Goal: Information Seeking & Learning: Find specific fact

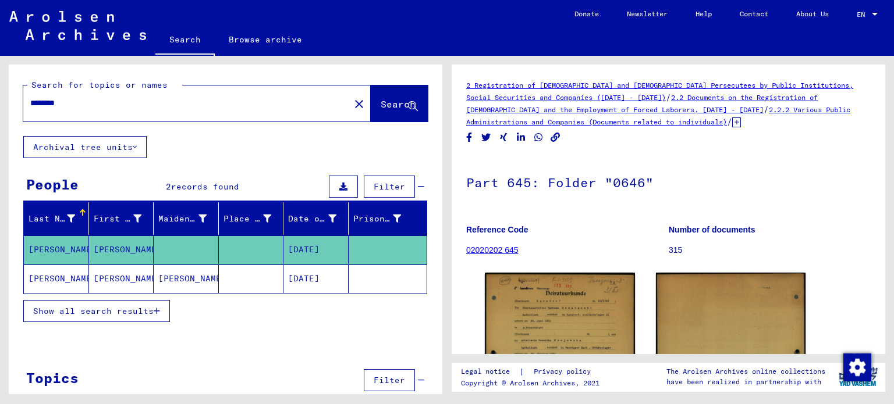
click at [228, 275] on mat-cell at bounding box center [251, 279] width 65 height 29
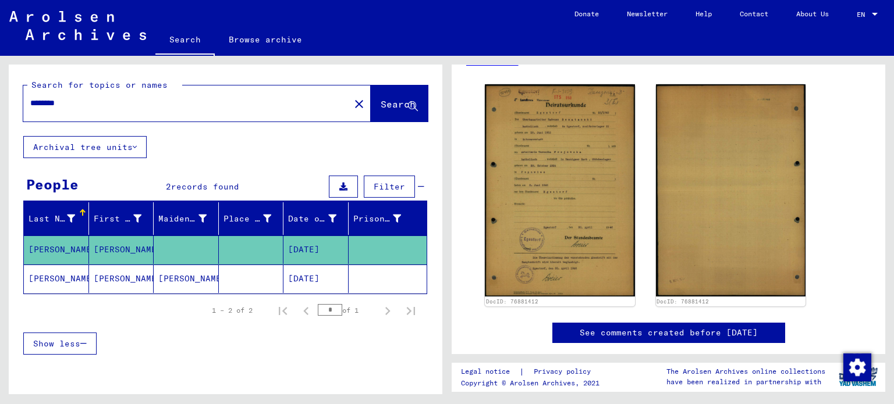
scroll to position [243, 0]
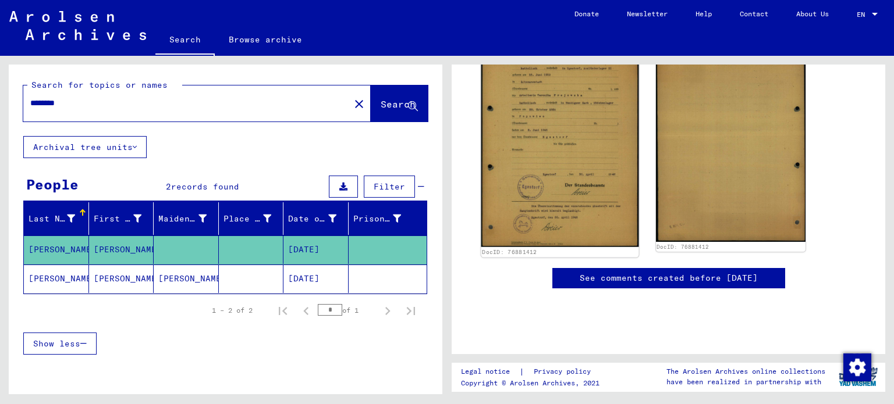
click at [582, 120] on img at bounding box center [559, 135] width 157 height 223
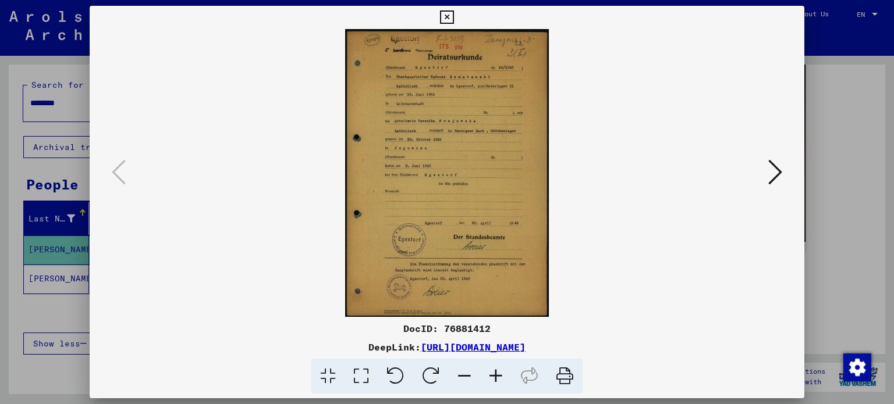
click at [502, 375] on icon at bounding box center [495, 376] width 31 height 35
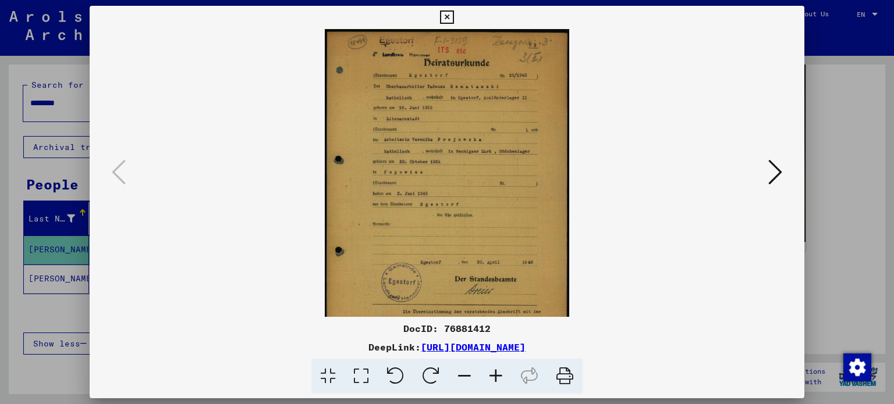
click at [502, 375] on icon at bounding box center [495, 376] width 31 height 35
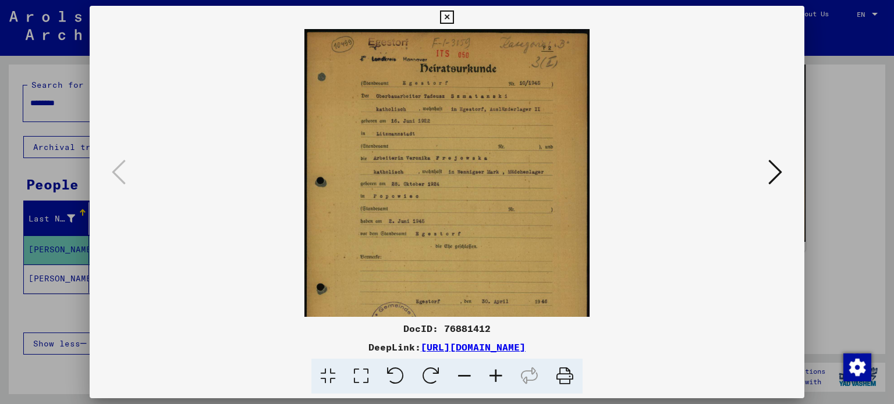
click at [502, 375] on icon at bounding box center [495, 376] width 31 height 35
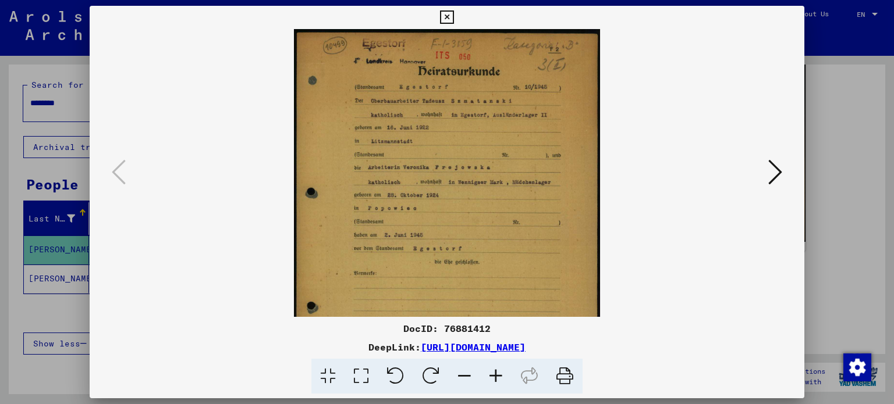
click at [502, 375] on icon at bounding box center [495, 376] width 31 height 35
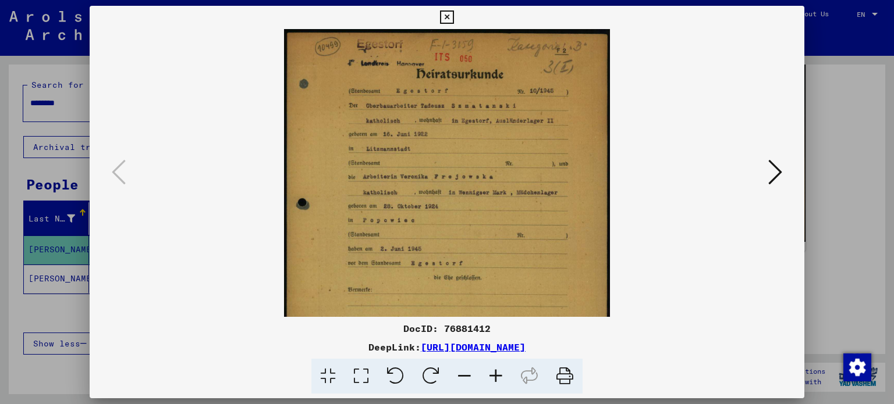
click at [502, 375] on icon at bounding box center [495, 376] width 31 height 35
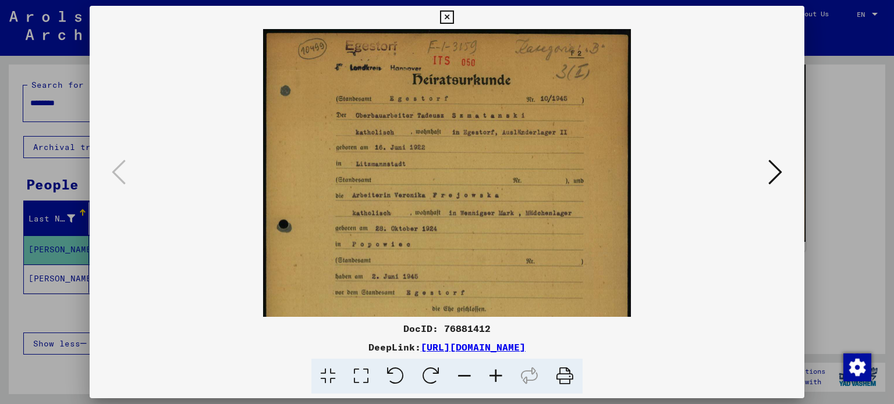
click at [502, 375] on icon at bounding box center [495, 376] width 31 height 35
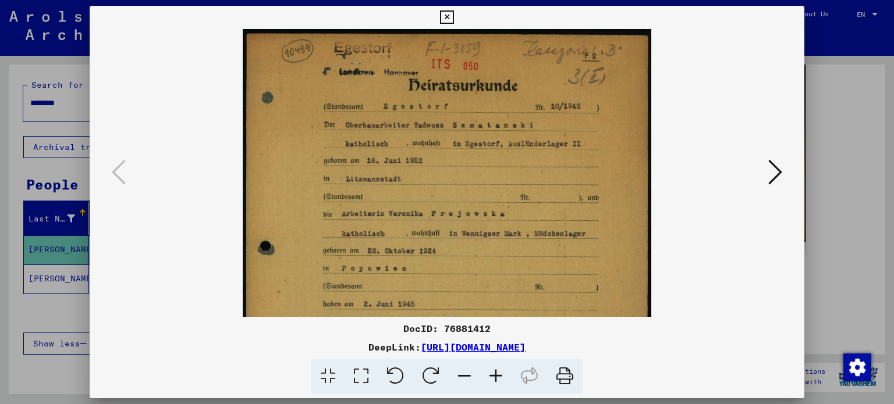
click at [502, 375] on icon at bounding box center [495, 376] width 31 height 35
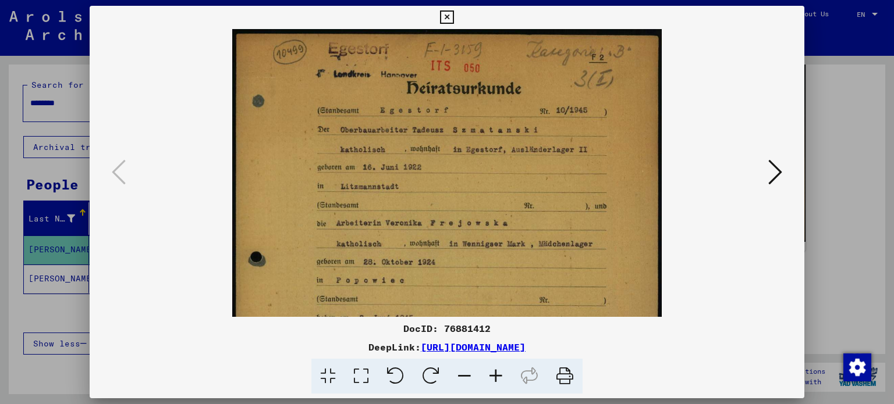
click at [502, 375] on icon at bounding box center [495, 376] width 31 height 35
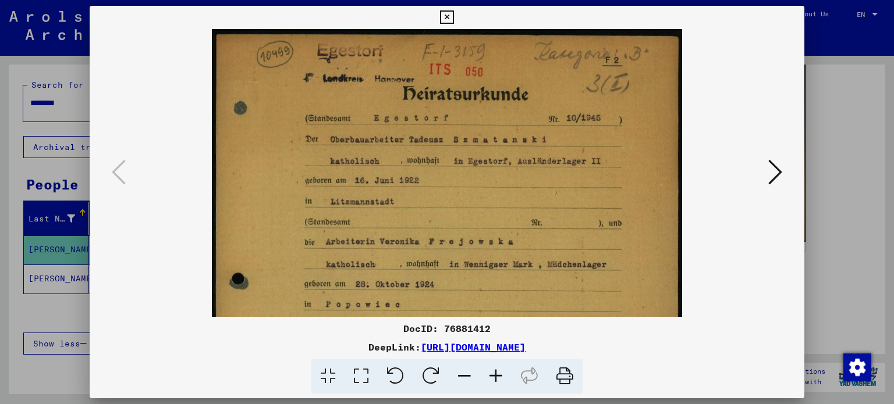
click at [502, 375] on icon at bounding box center [495, 376] width 31 height 35
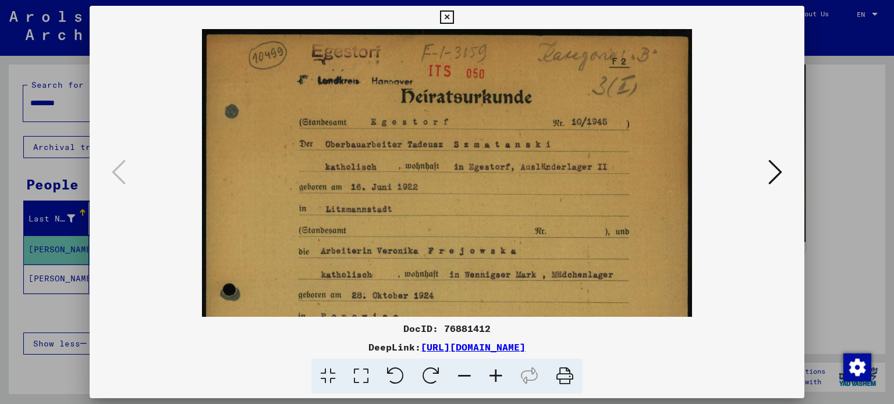
click at [502, 375] on icon at bounding box center [495, 376] width 31 height 35
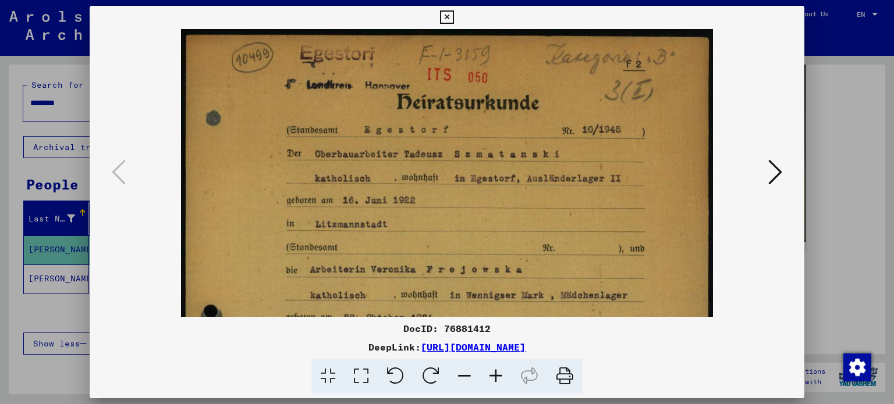
click at [502, 375] on icon at bounding box center [495, 376] width 31 height 35
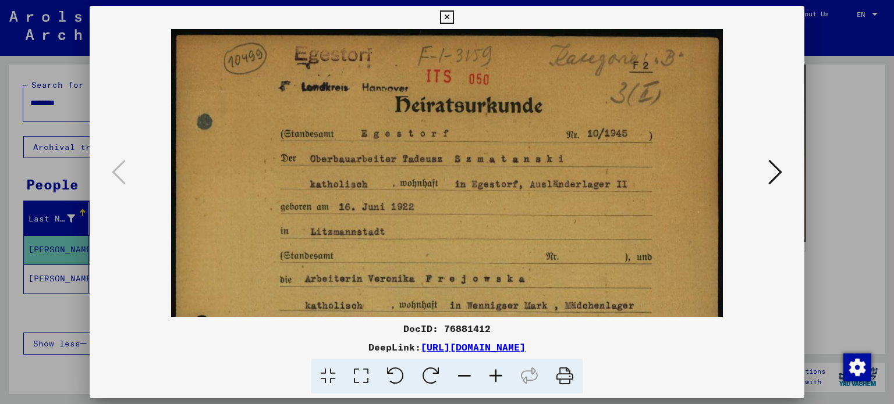
click at [502, 375] on icon at bounding box center [495, 376] width 31 height 35
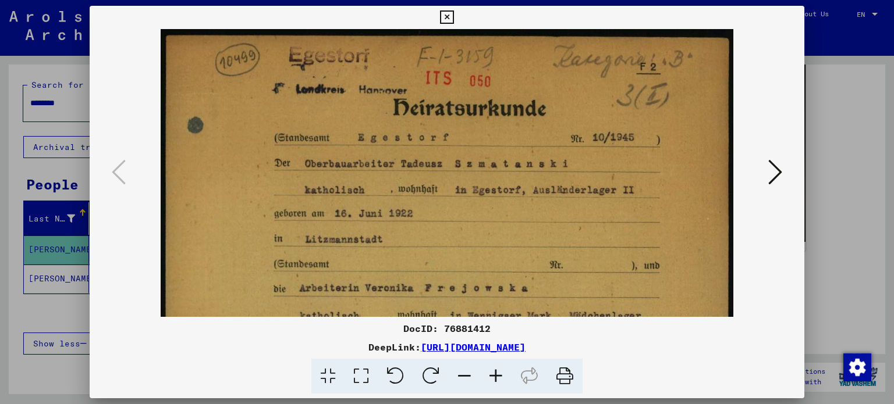
click at [796, 167] on div at bounding box center [447, 173] width 715 height 288
click at [822, 137] on div at bounding box center [447, 202] width 894 height 404
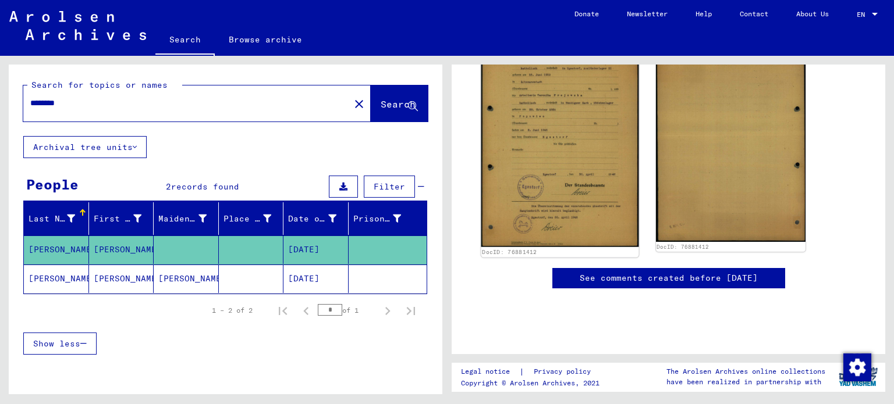
click at [513, 108] on img at bounding box center [559, 135] width 157 height 223
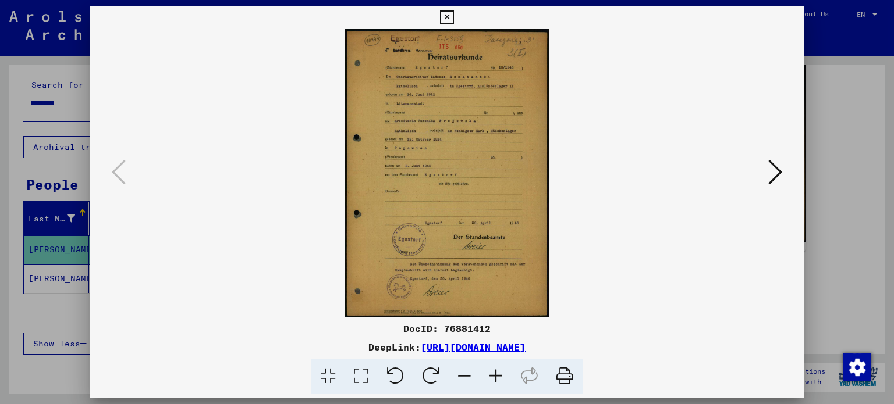
click at [833, 84] on div at bounding box center [447, 202] width 894 height 404
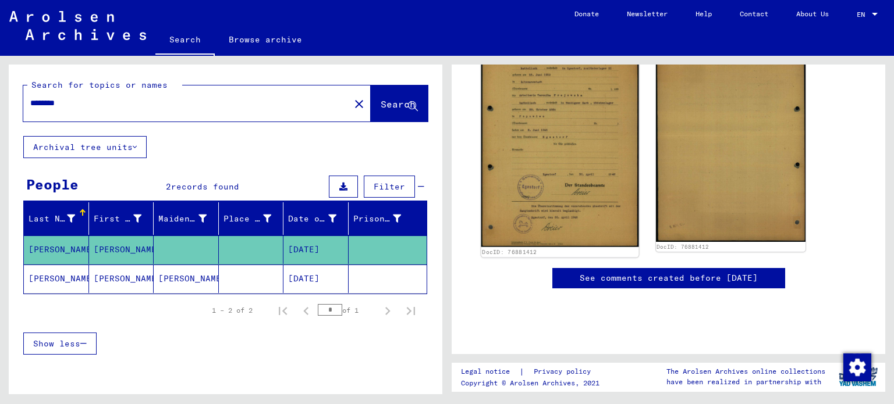
click at [523, 132] on img at bounding box center [559, 135] width 157 height 223
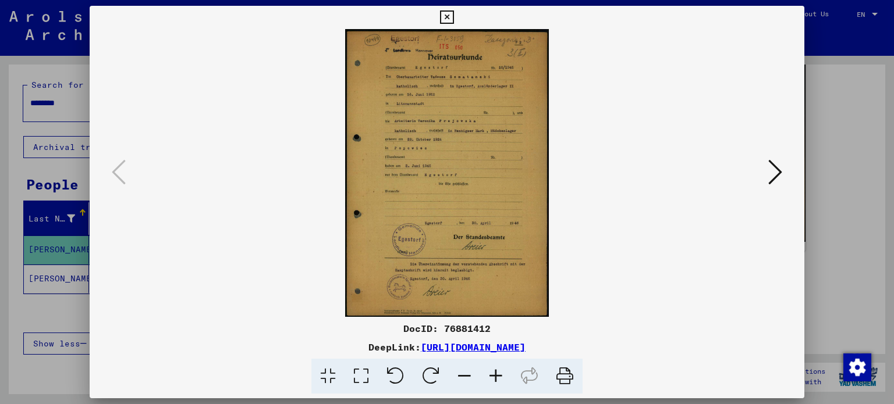
click at [491, 379] on icon at bounding box center [495, 376] width 31 height 35
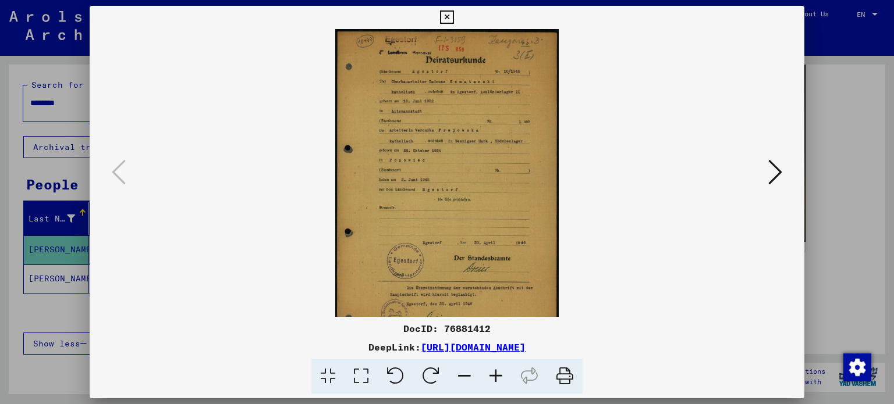
click at [491, 379] on icon at bounding box center [495, 376] width 31 height 35
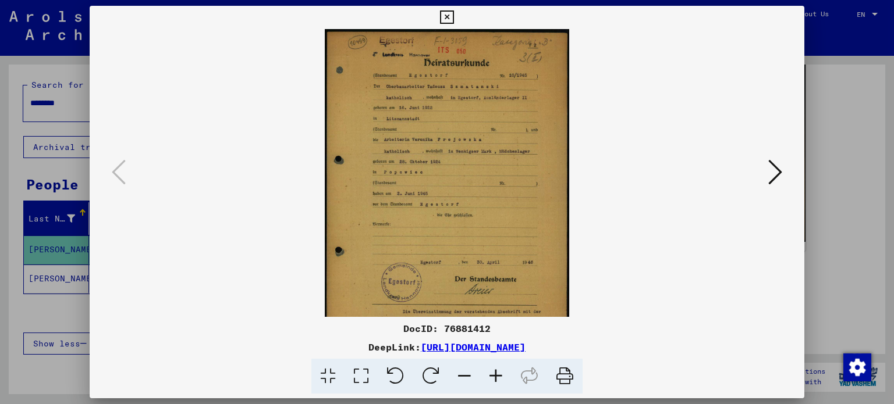
click at [491, 379] on icon at bounding box center [495, 376] width 31 height 35
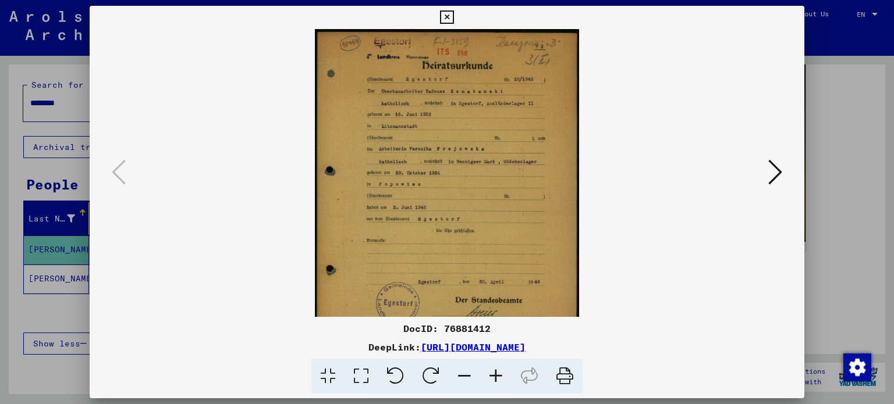
click at [491, 379] on icon at bounding box center [495, 376] width 31 height 35
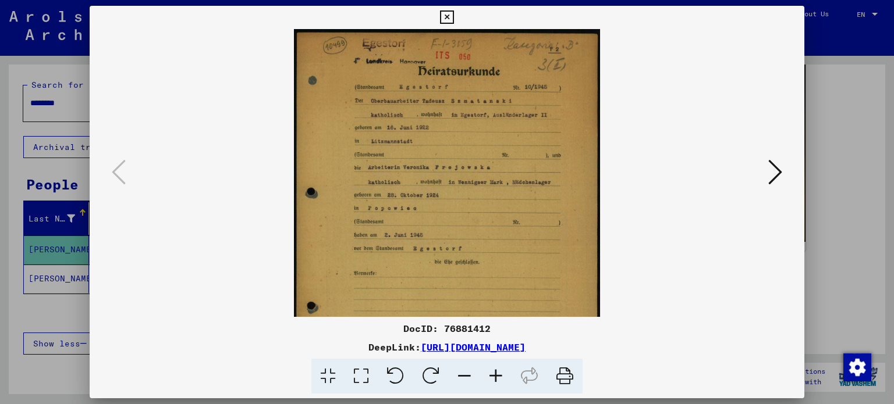
click at [491, 379] on icon at bounding box center [495, 376] width 31 height 35
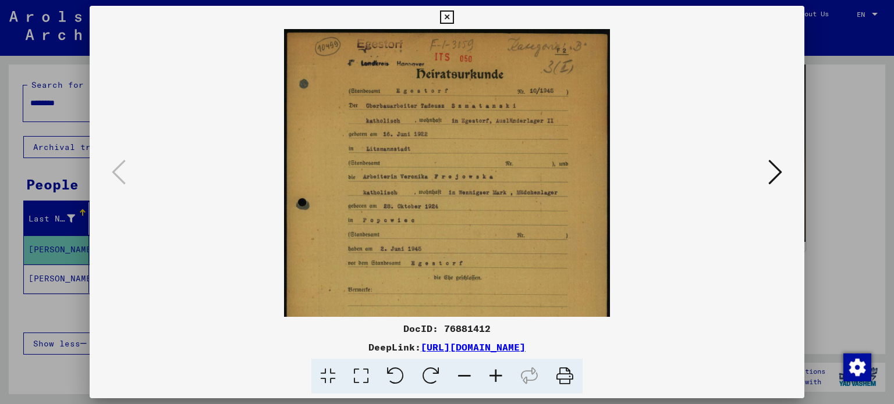
click at [491, 379] on icon at bounding box center [495, 376] width 31 height 35
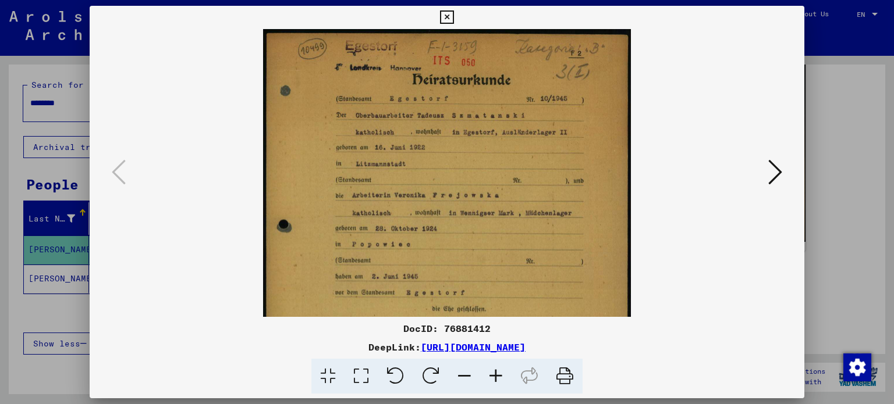
click at [491, 379] on icon at bounding box center [495, 376] width 31 height 35
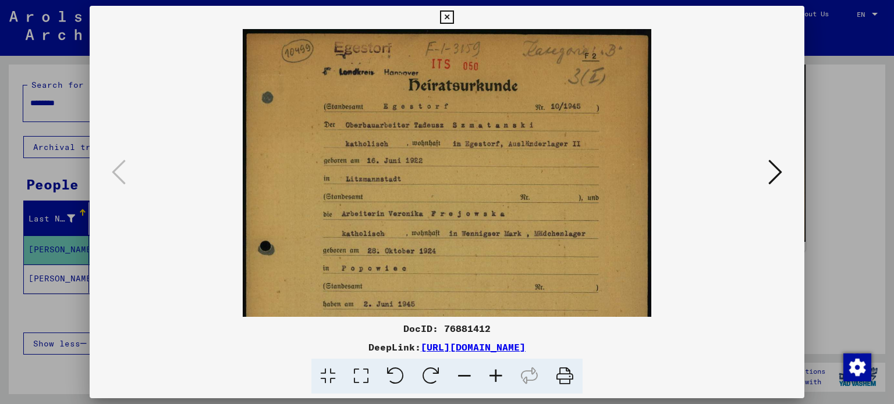
click at [491, 379] on icon at bounding box center [495, 376] width 31 height 35
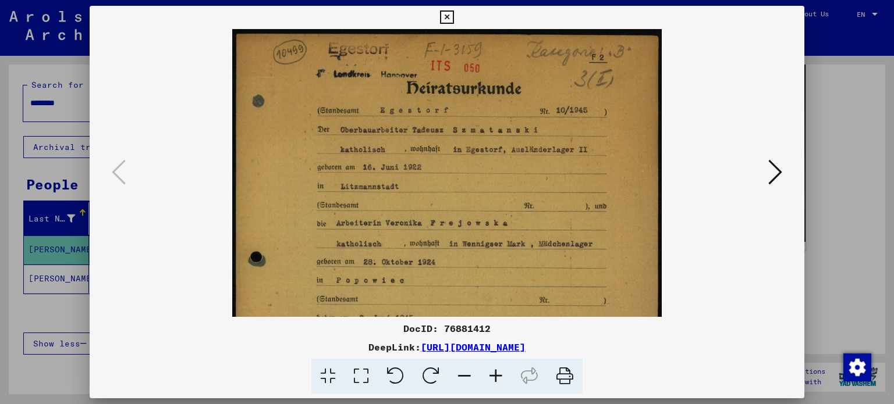
click at [491, 379] on icon at bounding box center [495, 376] width 31 height 35
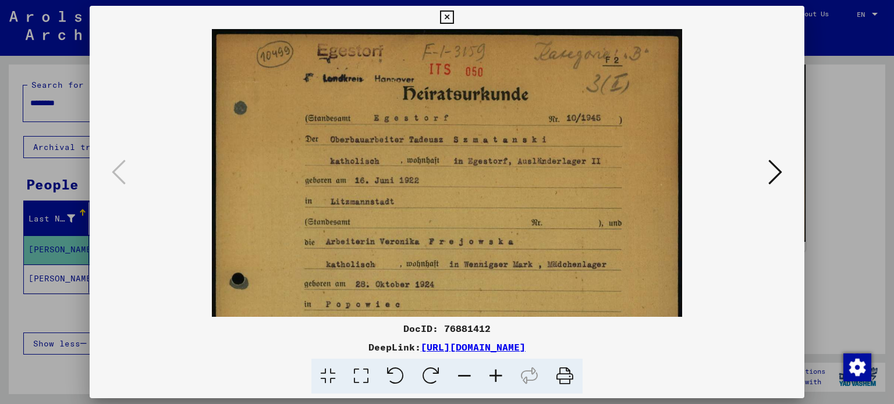
click at [491, 379] on icon at bounding box center [495, 376] width 31 height 35
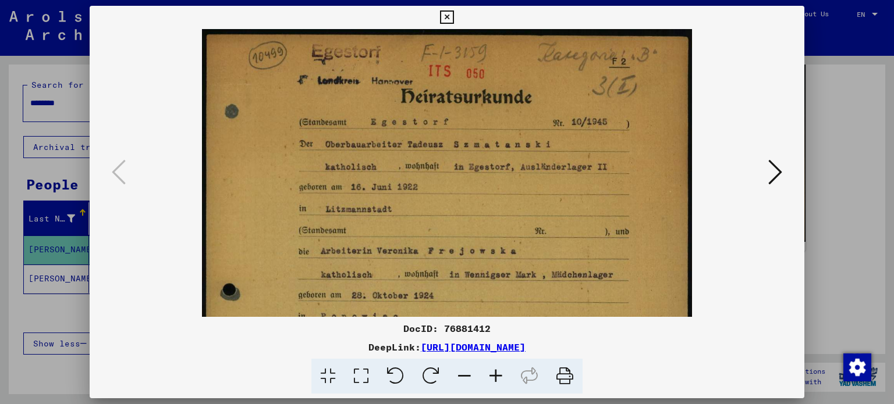
click at [491, 379] on icon at bounding box center [495, 376] width 31 height 35
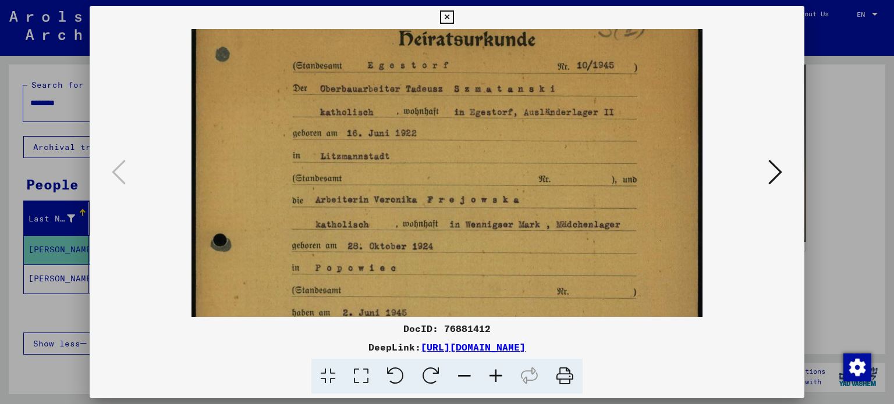
drag, startPoint x: 506, startPoint y: 159, endPoint x: 503, endPoint y: 96, distance: 62.9
click at [503, 96] on img at bounding box center [446, 331] width 511 height 724
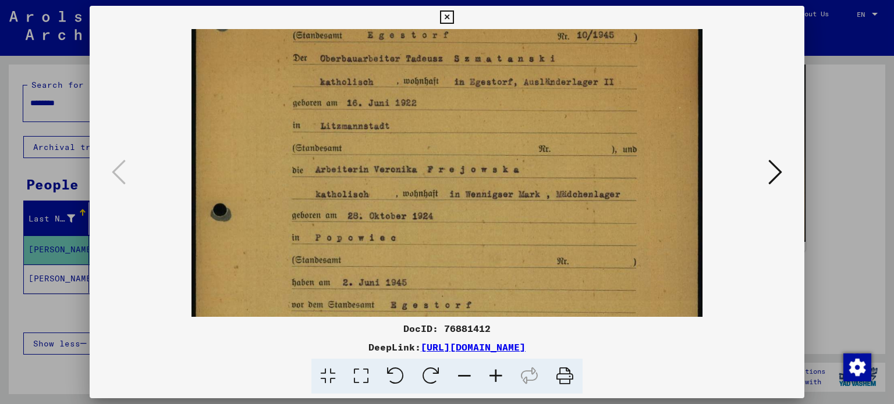
scroll to position [102, 0]
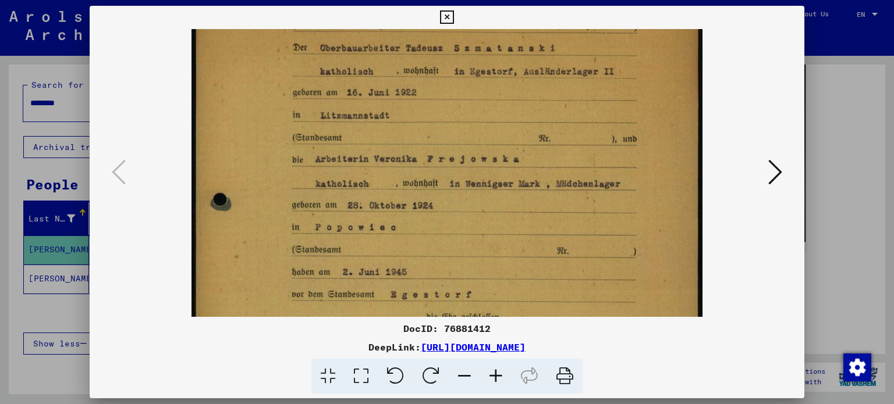
drag, startPoint x: 496, startPoint y: 132, endPoint x: 493, endPoint y: 89, distance: 42.6
click at [493, 94] on img at bounding box center [446, 290] width 511 height 724
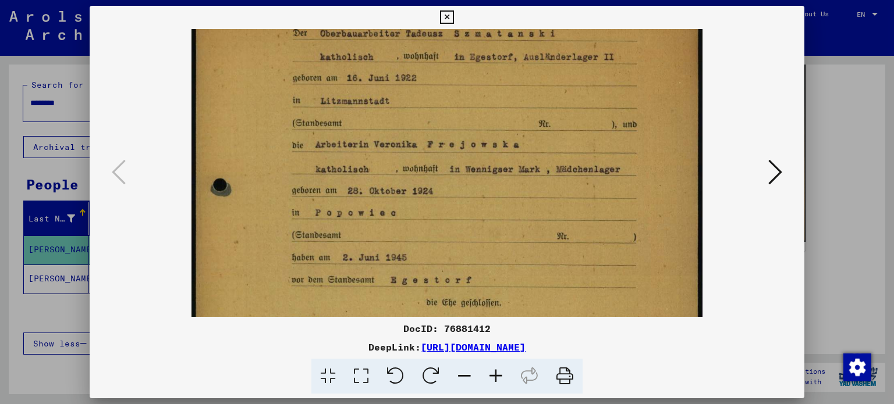
scroll to position [116, 0]
drag, startPoint x: 475, startPoint y: 237, endPoint x: 473, endPoint y: 225, distance: 12.3
click at [473, 225] on img at bounding box center [446, 275] width 511 height 724
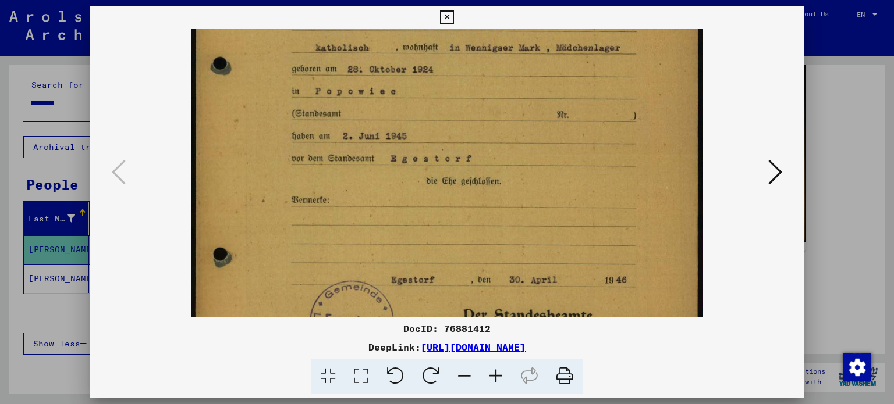
drag, startPoint x: 598, startPoint y: 271, endPoint x: 596, endPoint y: 147, distance: 123.4
click at [596, 147] on img at bounding box center [446, 154] width 511 height 724
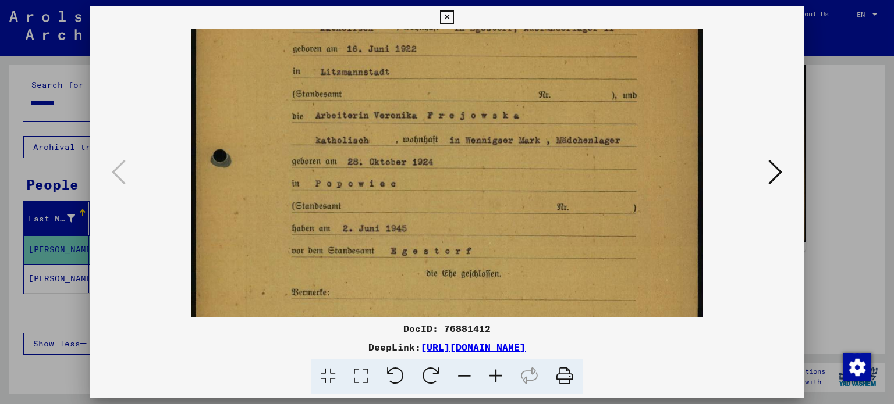
drag, startPoint x: 506, startPoint y: 141, endPoint x: 508, endPoint y: 240, distance: 98.4
click at [508, 240] on img at bounding box center [446, 246] width 511 height 724
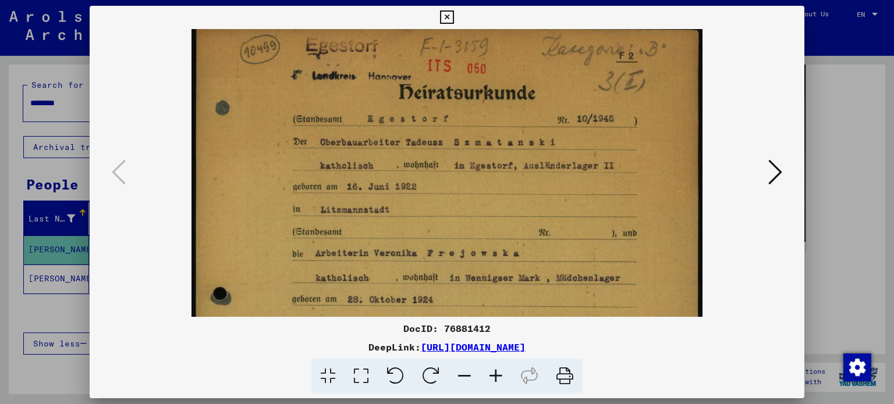
scroll to position [0, 0]
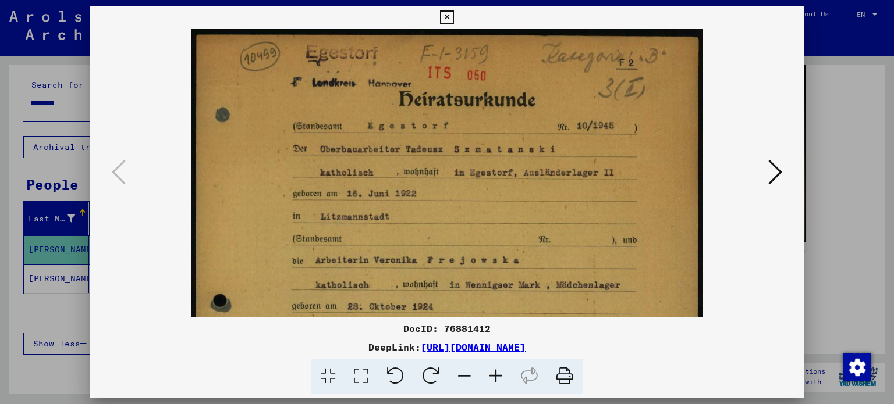
drag, startPoint x: 503, startPoint y: 65, endPoint x: 514, endPoint y: 224, distance: 159.2
click at [514, 224] on img at bounding box center [446, 391] width 511 height 724
click at [821, 105] on div at bounding box center [447, 202] width 894 height 404
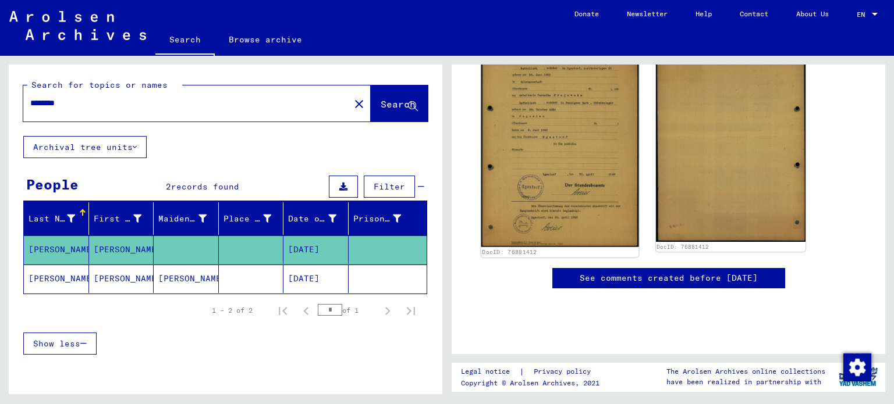
click at [530, 184] on img at bounding box center [559, 135] width 157 height 223
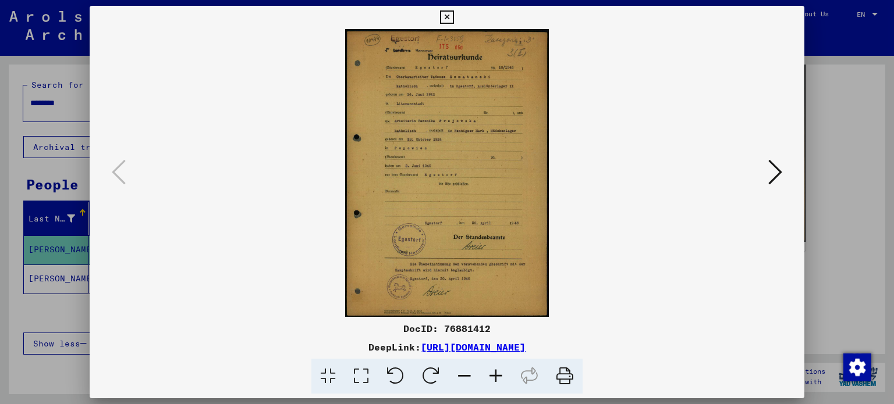
click at [496, 377] on icon at bounding box center [495, 376] width 31 height 35
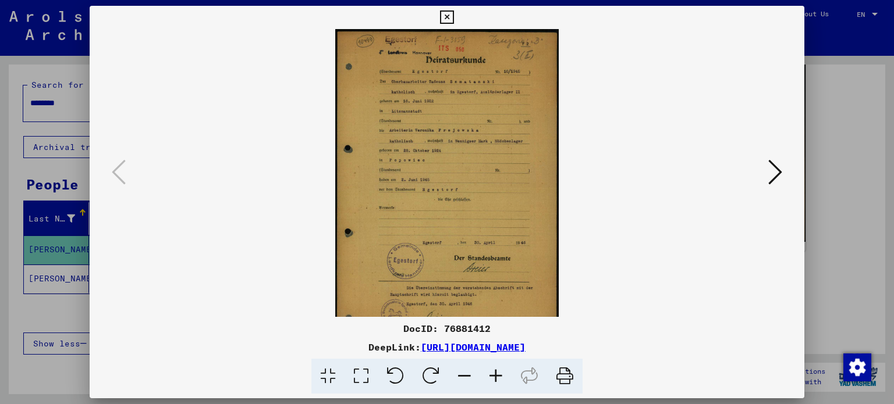
click at [496, 377] on icon at bounding box center [495, 376] width 31 height 35
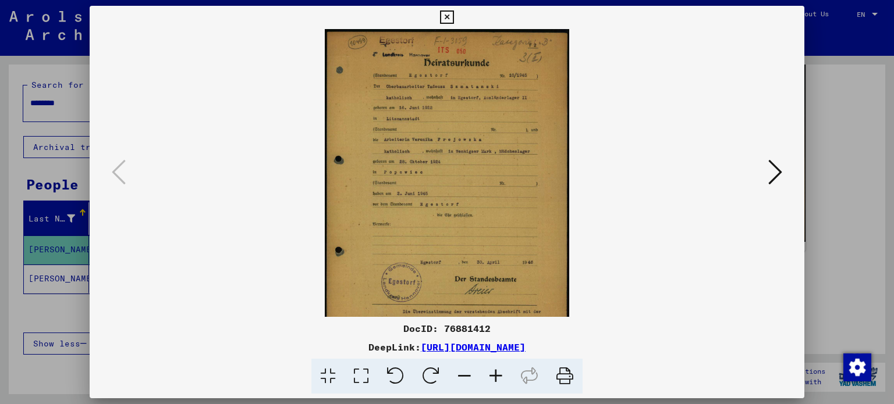
click at [496, 377] on icon at bounding box center [495, 376] width 31 height 35
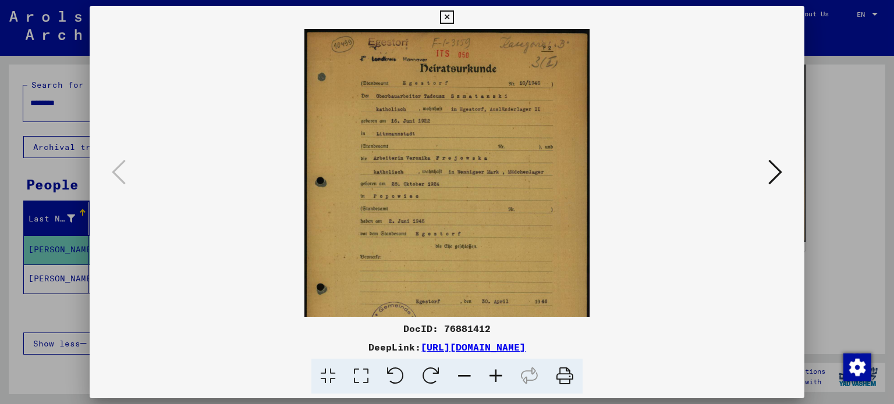
click at [496, 377] on icon at bounding box center [495, 376] width 31 height 35
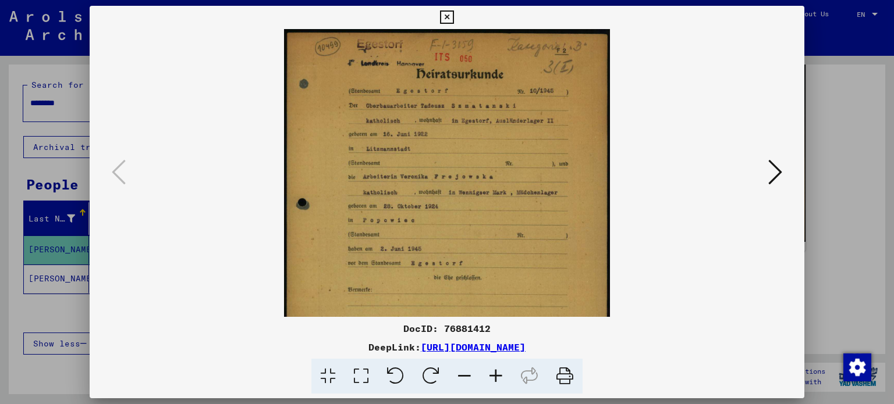
click at [496, 377] on icon at bounding box center [495, 376] width 31 height 35
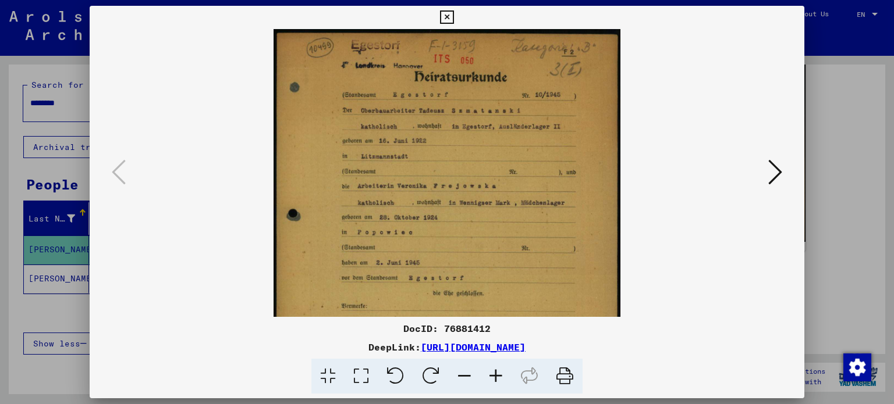
click at [496, 377] on icon at bounding box center [495, 376] width 31 height 35
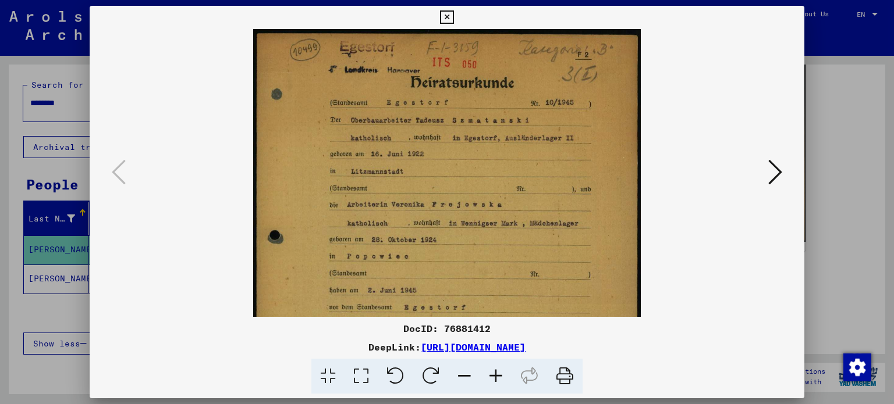
click at [496, 377] on icon at bounding box center [495, 376] width 31 height 35
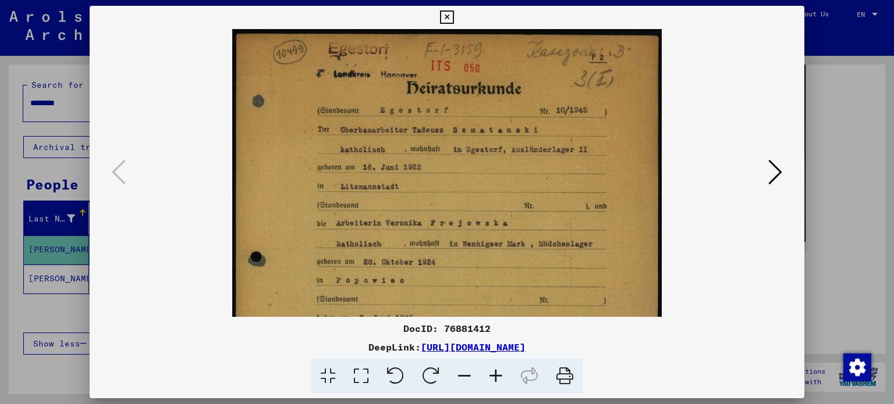
click at [496, 377] on icon at bounding box center [495, 376] width 31 height 35
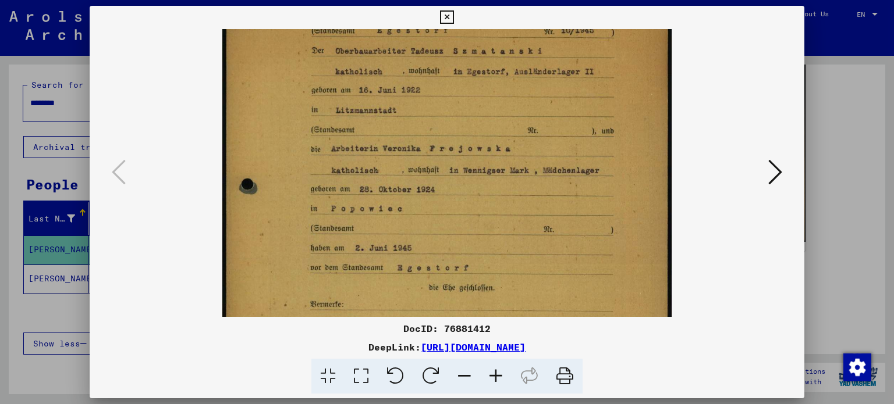
drag, startPoint x: 525, startPoint y: 203, endPoint x: 520, endPoint y: 120, distance: 82.8
click at [520, 120] on img at bounding box center [446, 263] width 449 height 637
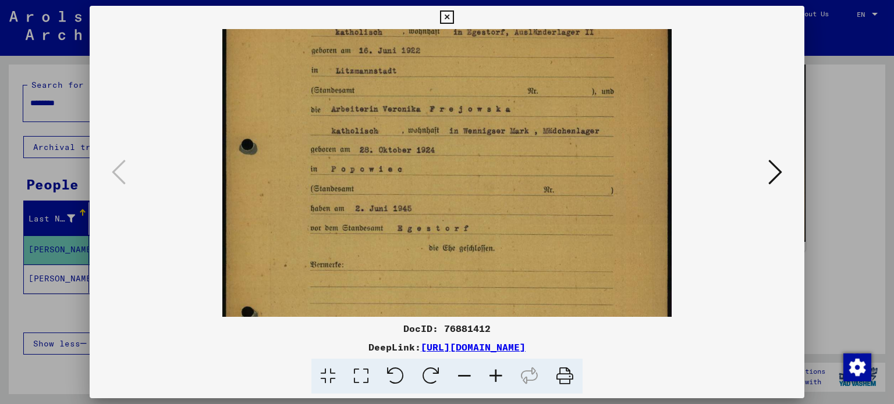
scroll to position [104, 0]
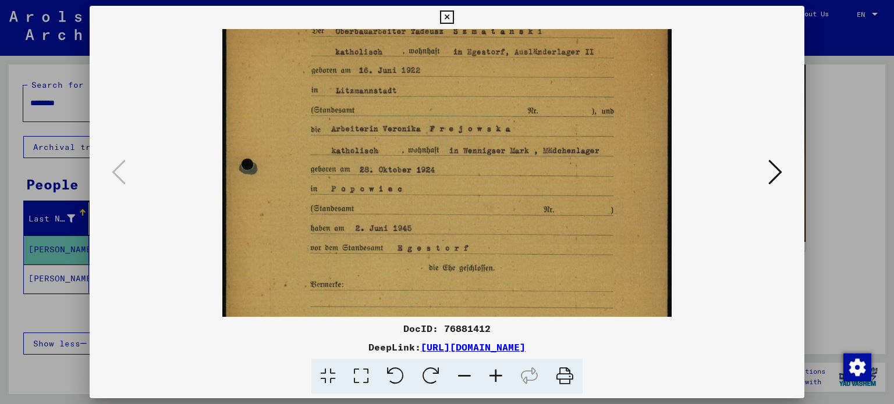
drag, startPoint x: 500, startPoint y: 232, endPoint x: 503, endPoint y: 213, distance: 18.8
click at [503, 213] on img at bounding box center [446, 244] width 449 height 637
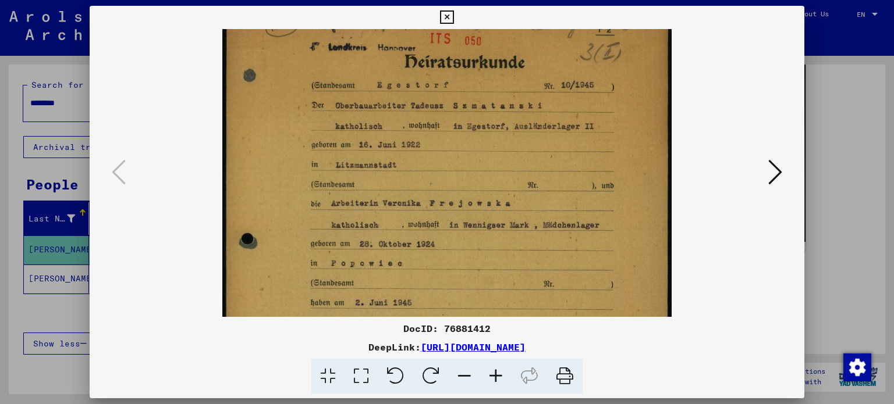
scroll to position [26, 0]
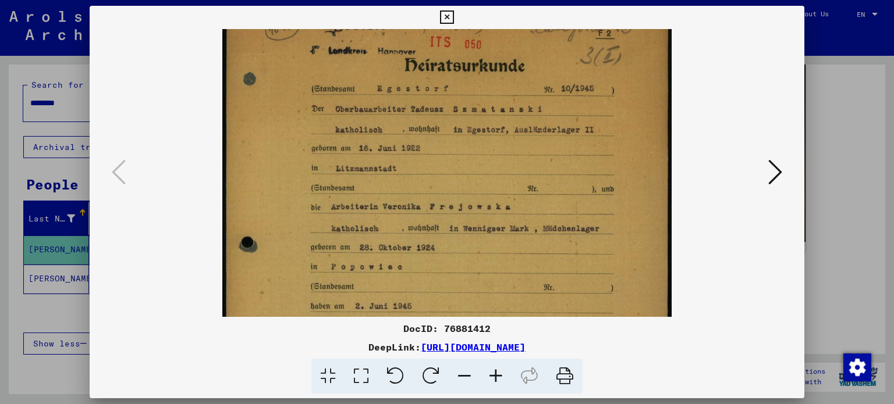
drag, startPoint x: 418, startPoint y: 159, endPoint x: 417, endPoint y: 244, distance: 84.4
click at [417, 244] on img at bounding box center [446, 321] width 449 height 637
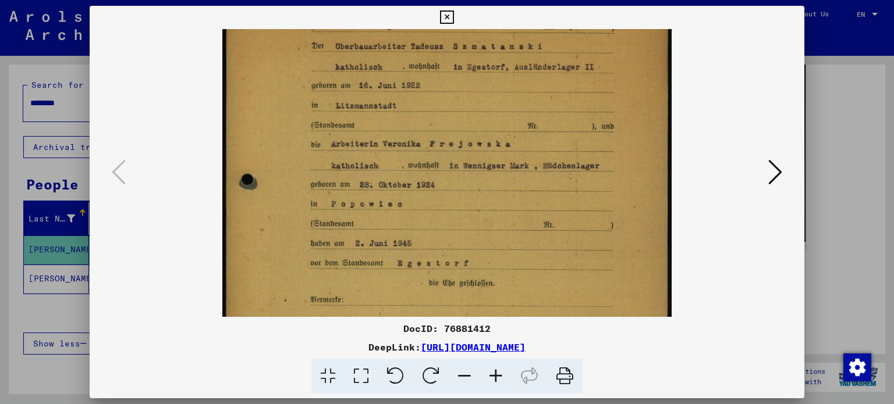
scroll to position [101, 0]
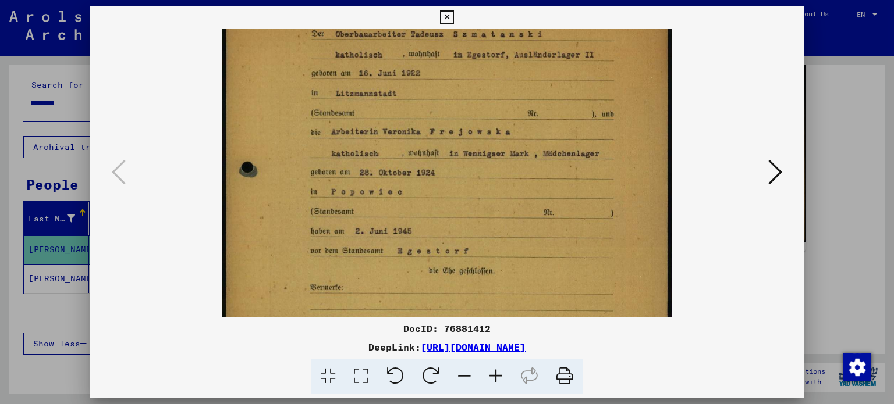
drag, startPoint x: 486, startPoint y: 201, endPoint x: 484, endPoint y: 129, distance: 72.2
click at [484, 129] on img at bounding box center [446, 246] width 449 height 637
click at [872, 112] on div at bounding box center [447, 202] width 894 height 404
